Goal: Navigation & Orientation: Find specific page/section

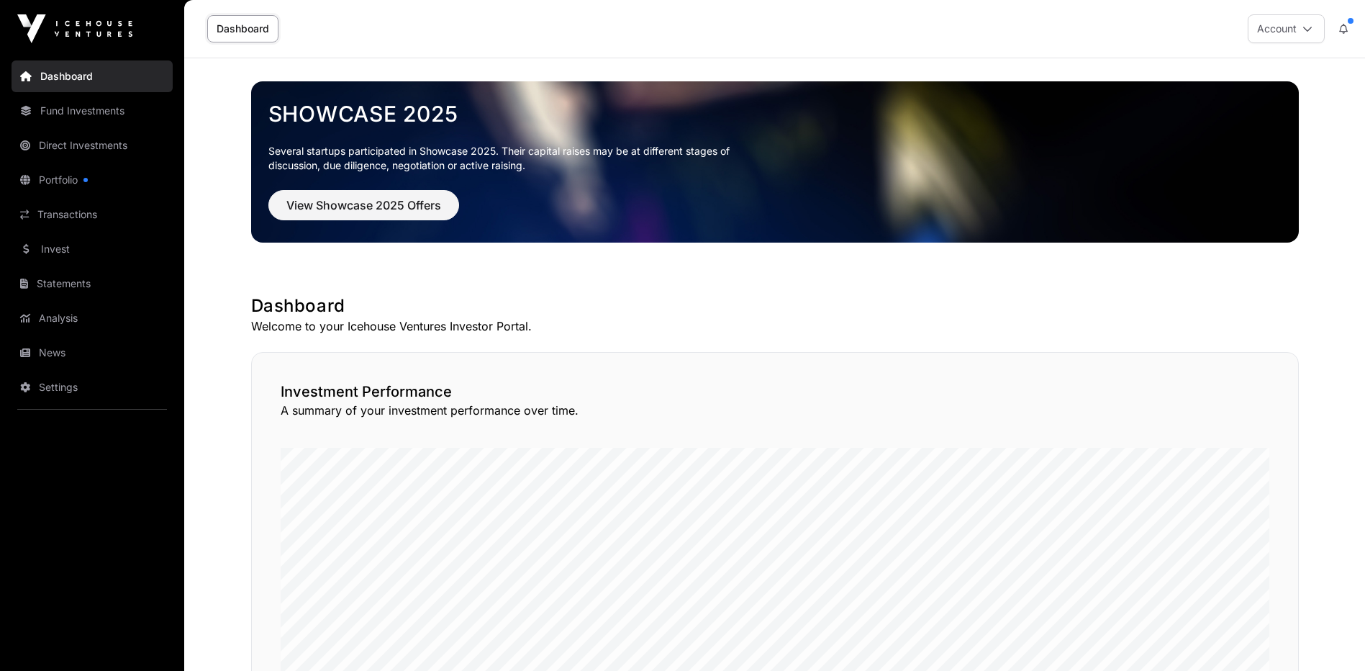
click at [47, 174] on link "Portfolio" at bounding box center [92, 180] width 161 height 32
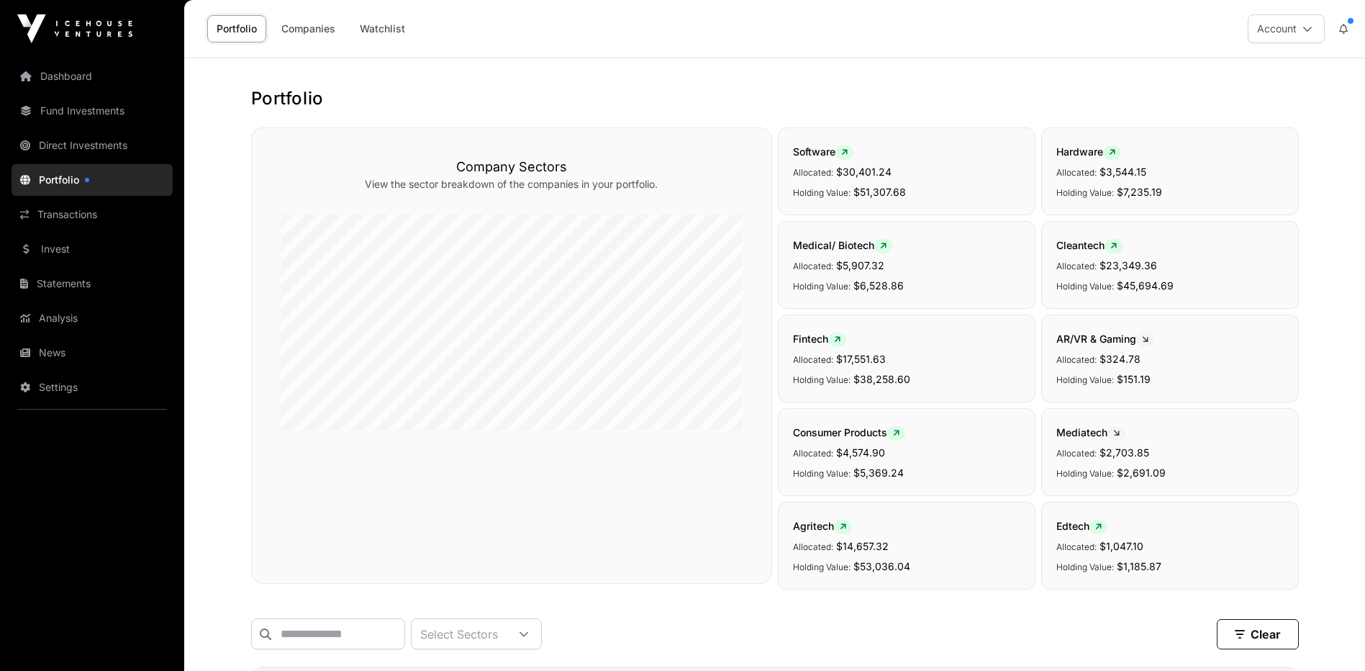
click at [318, 30] on link "Companies" at bounding box center [308, 28] width 73 height 27
click at [97, 142] on link "Direct Investments" at bounding box center [92, 146] width 161 height 32
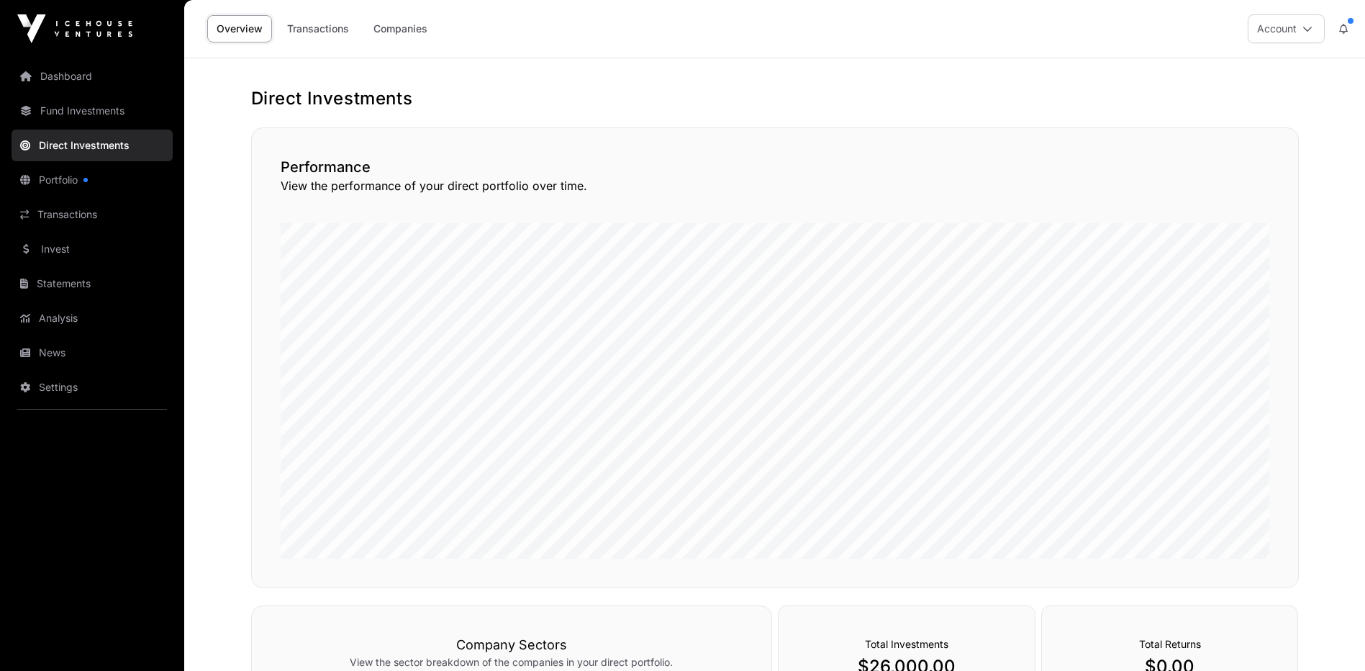
drag, startPoint x: 1326, startPoint y: 169, endPoint x: 1316, endPoint y: 171, distance: 10.9
click at [1325, 170] on div "Direct Investments Performance View the performance of your direct portfolio ov…" at bounding box center [775, 524] width 1106 height 874
drag, startPoint x: 387, startPoint y: 28, endPoint x: 384, endPoint y: 45, distance: 17.6
click at [387, 28] on link "Companies" at bounding box center [400, 28] width 73 height 27
